Goal: Contribute content

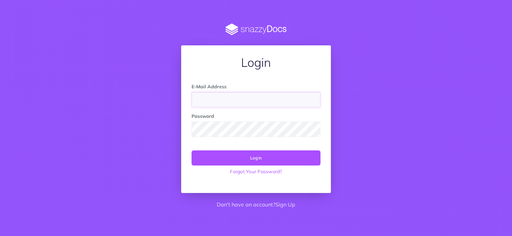
paste input "marshall8566@gmail.com"
type input "marshall8566@gmail.com"
click at [282, 157] on button "Login" at bounding box center [255, 158] width 129 height 15
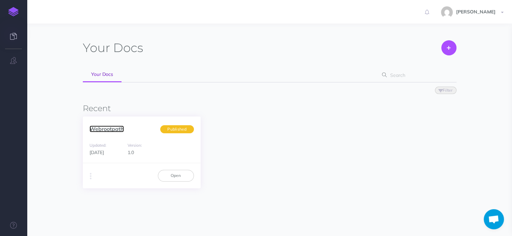
click at [113, 129] on link "Webrootpath" at bounding box center [106, 129] width 34 height 7
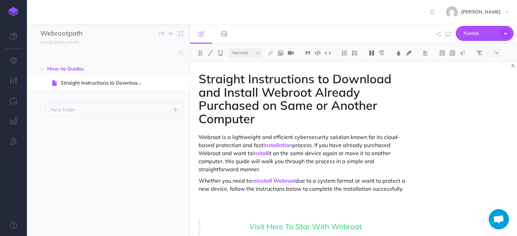
click at [511, 96] on div "Straight Instructions to Download and Install Webroot Already Purchased on Same…" at bounding box center [353, 149] width 327 height 174
click at [478, 105] on div "Straight Instructions to Download and Install Webroot Already Purchased on Same…" at bounding box center [353, 149] width 327 height 174
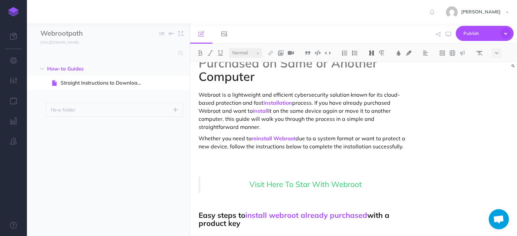
scroll to position [54, 0]
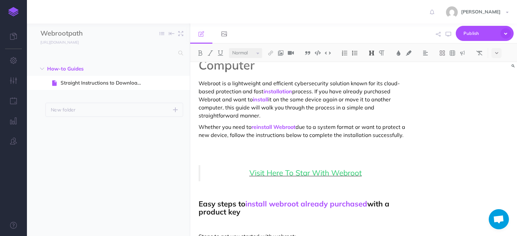
select select "large"
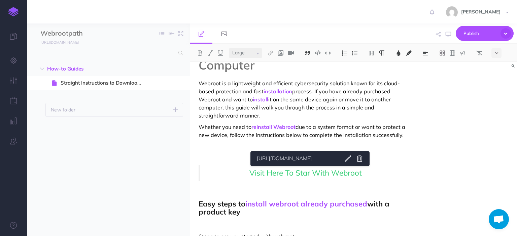
click at [308, 173] on span "Visit Here To Star With Webroot" at bounding box center [305, 173] width 112 height 10
select select "small"
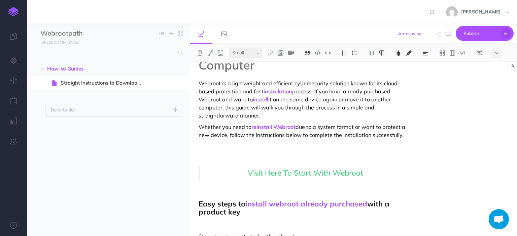
click at [406, 176] on blockquote "Visit Here To Start With Webroot" at bounding box center [304, 174] width 212 height 16
click at [460, 33] on button "Publish" at bounding box center [484, 33] width 58 height 15
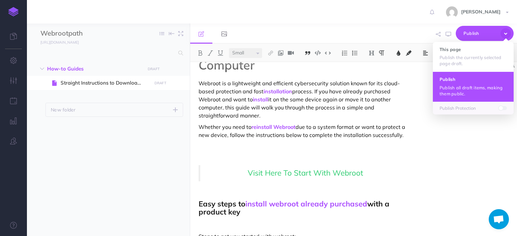
click at [456, 82] on button "Publish Publish all draft items, making them public." at bounding box center [473, 87] width 81 height 30
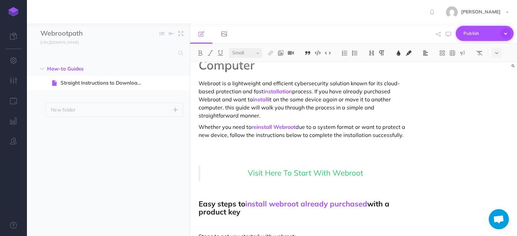
click at [491, 30] on span "Publish" at bounding box center [480, 33] width 34 height 10
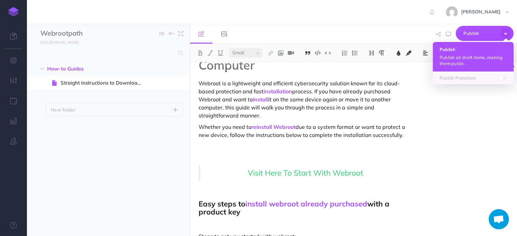
click at [480, 49] on h4 "Publish" at bounding box center [472, 49] width 67 height 5
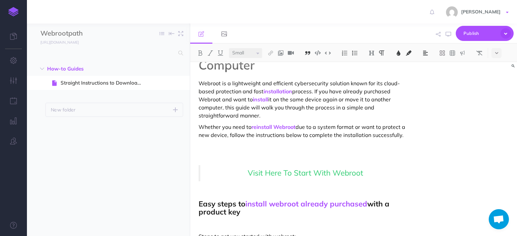
click at [507, 12] on span at bounding box center [507, 12] width 3 height 1
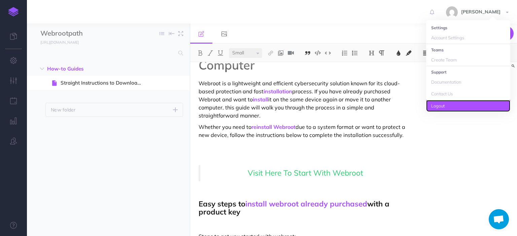
click at [480, 107] on link "Logout" at bounding box center [468, 106] width 84 height 12
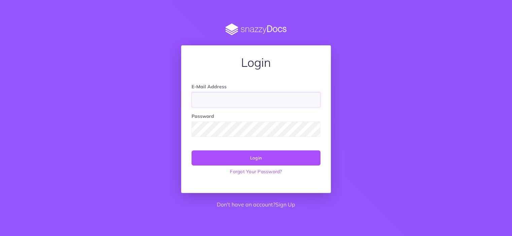
paste input "[EMAIL_ADDRESS][DOMAIN_NAME]"
type input "[EMAIL_ADDRESS][DOMAIN_NAME]"
click at [260, 158] on button "Login" at bounding box center [255, 158] width 129 height 15
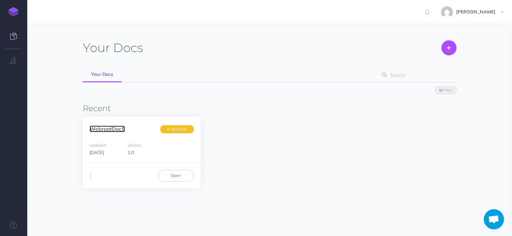
click at [104, 130] on link "WebrootDocS" at bounding box center [106, 129] width 35 height 7
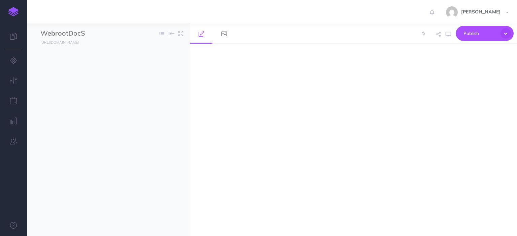
select select "null"
